Goal: Find specific page/section: Find specific page/section

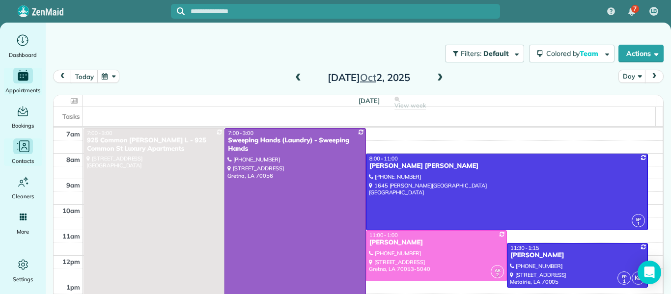
click at [21, 158] on span "Contacts" at bounding box center [23, 161] width 22 height 10
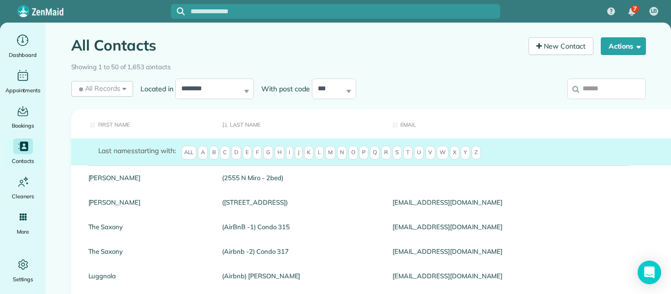
click at [590, 86] on input "search" at bounding box center [607, 89] width 79 height 21
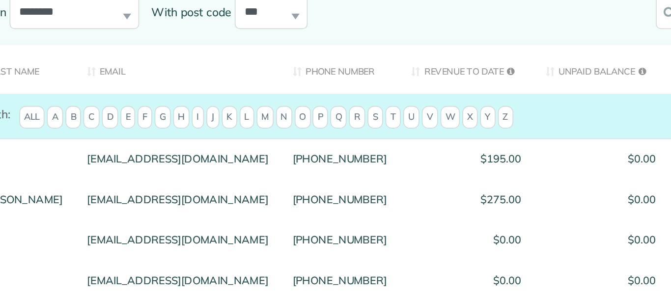
type input "****"
